Goal: Navigation & Orientation: Find specific page/section

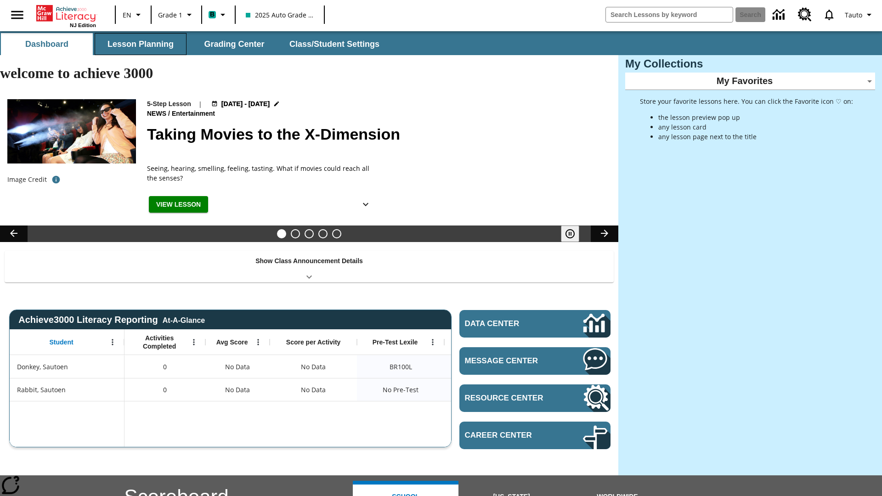
click at [141, 44] on button "Lesson Planning" at bounding box center [141, 44] width 92 height 22
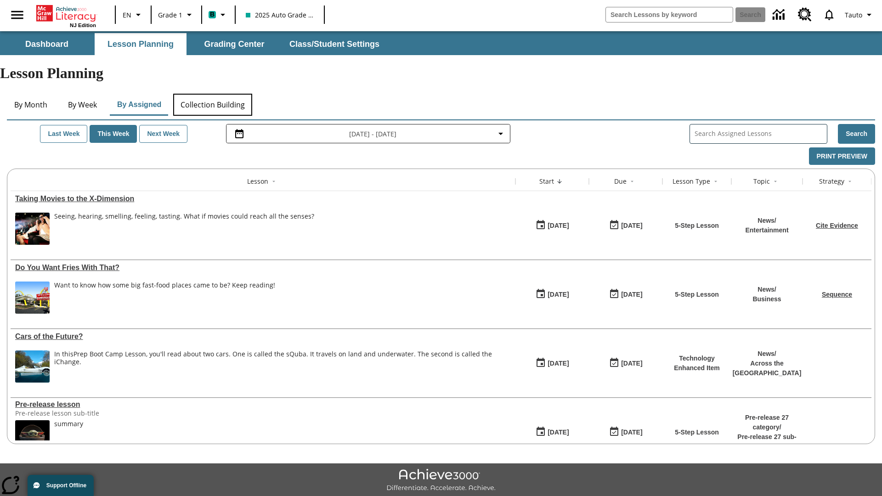
click at [212, 94] on button "Collection Building" at bounding box center [212, 105] width 79 height 22
